Goal: Find specific page/section: Find specific page/section

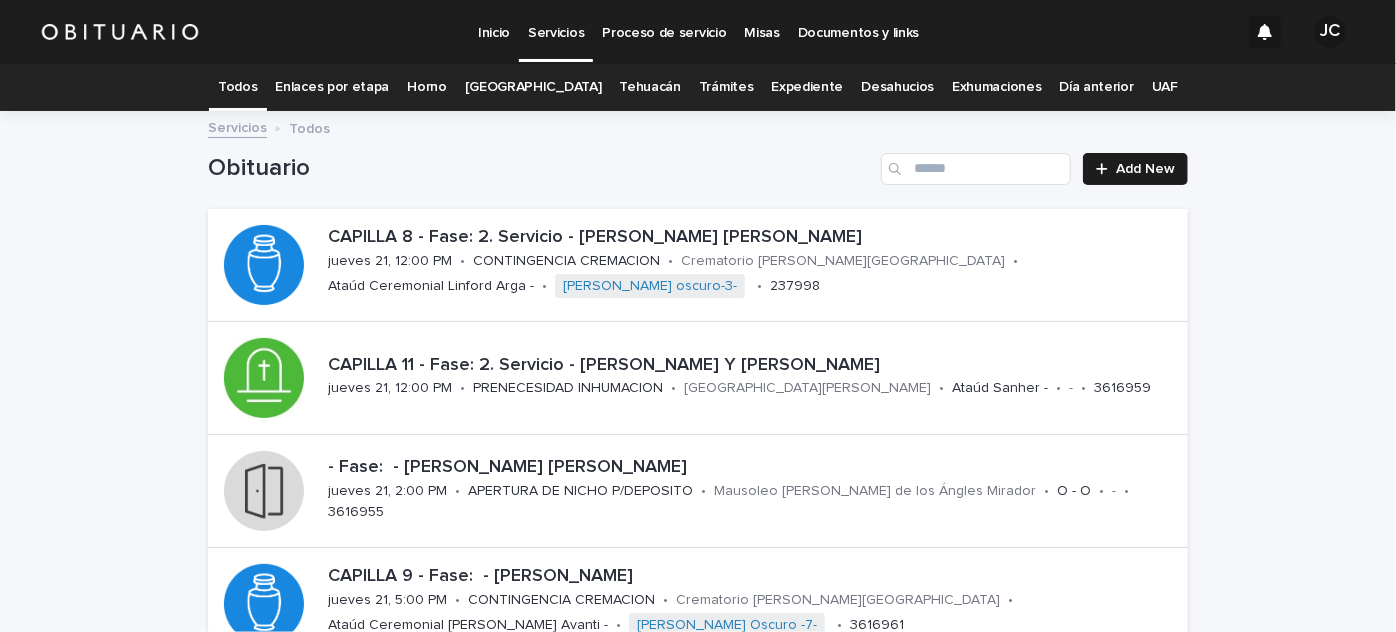
click at [797, 88] on link "Expediente" at bounding box center [807, 87] width 72 height 47
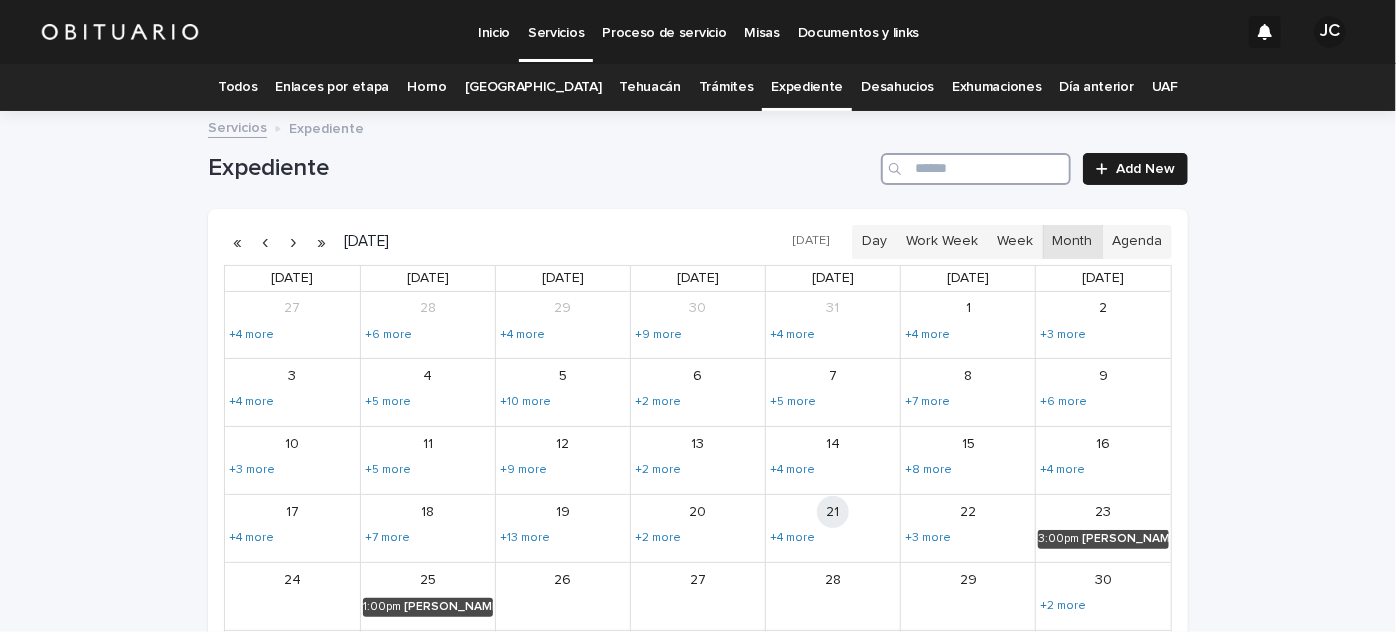
click at [954, 170] on input "Search" at bounding box center [976, 169] width 190 height 32
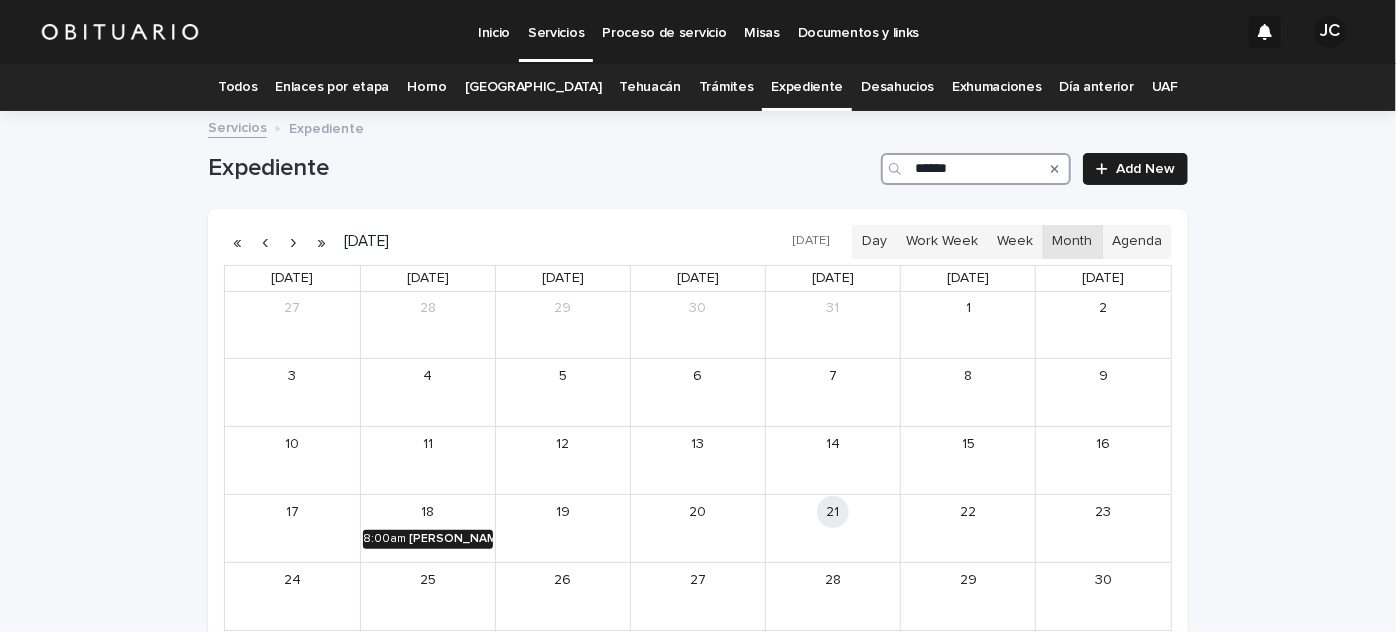
click at [443, 535] on div "[PERSON_NAME] [PERSON_NAME]" at bounding box center [451, 539] width 84 height 14
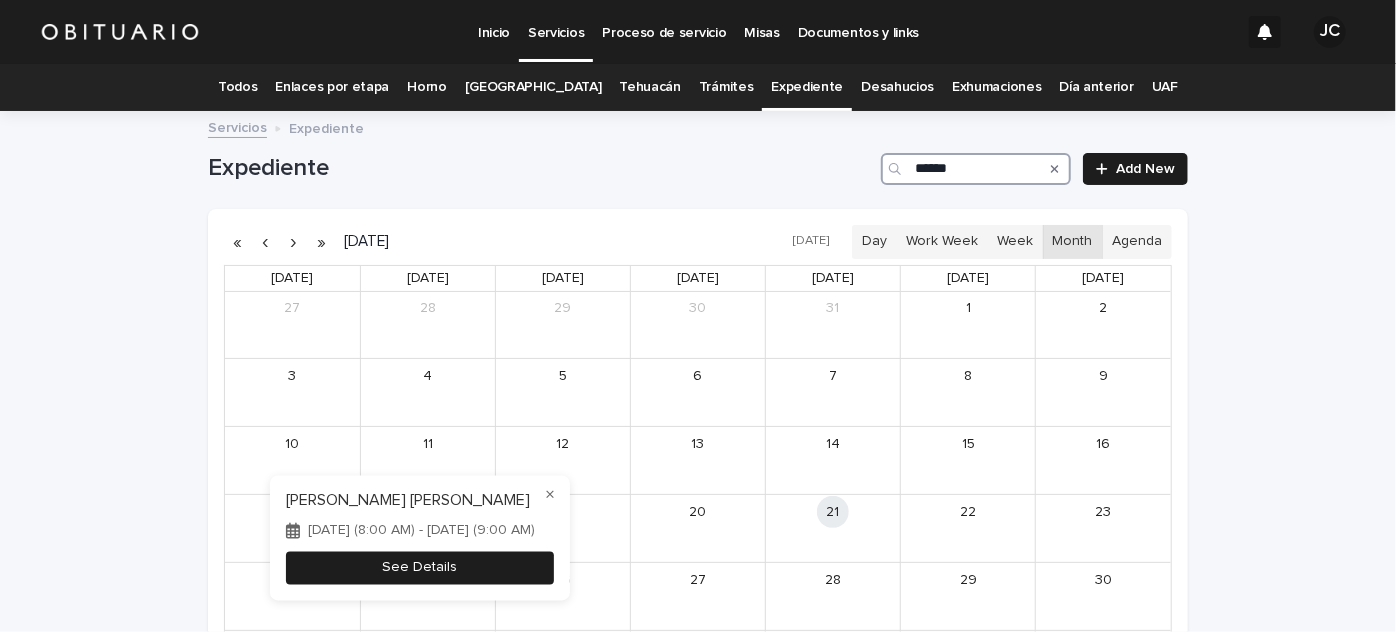
type input "******"
click at [507, 567] on button "See Details" at bounding box center [420, 567] width 268 height 33
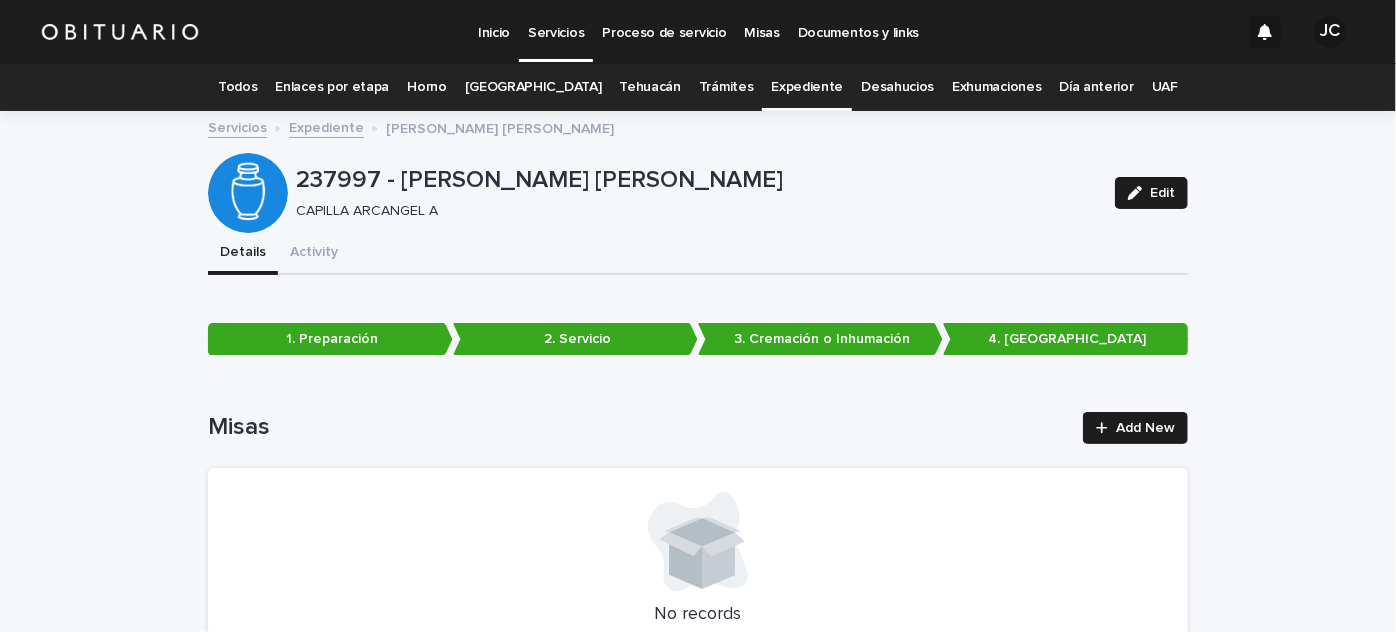
click at [257, 85] on link "Todos" at bounding box center [237, 87] width 39 height 47
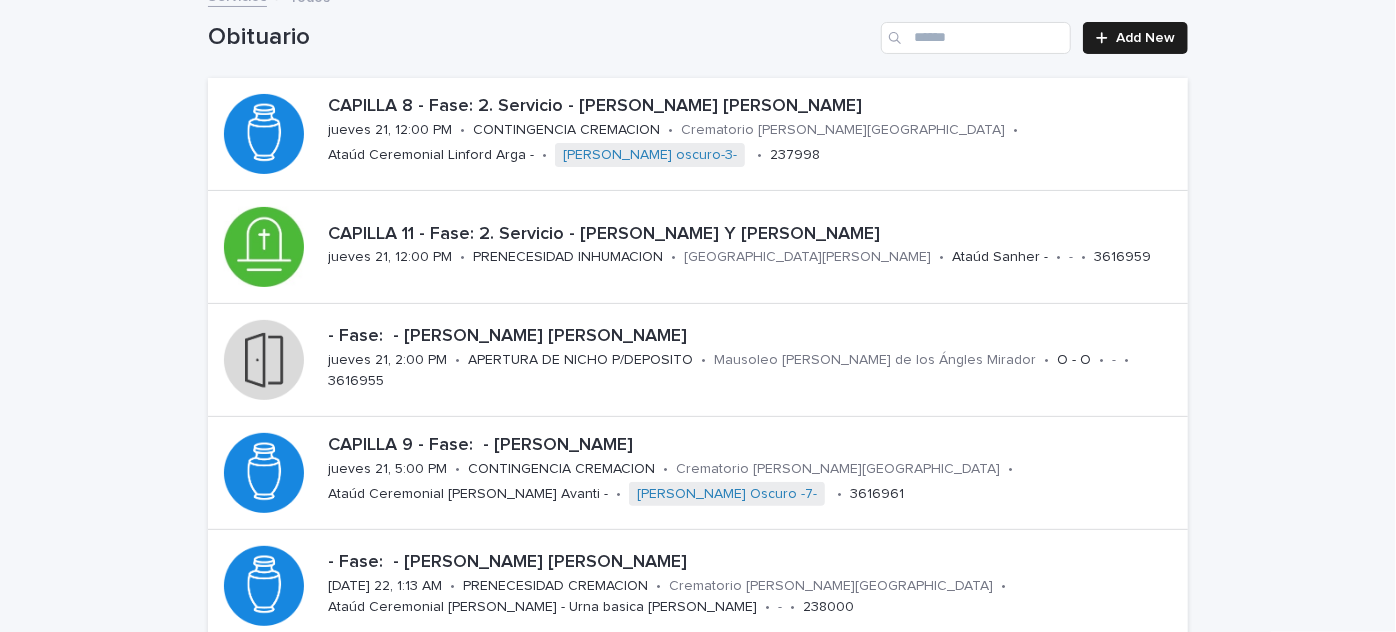
scroll to position [133, 0]
